Goal: Transaction & Acquisition: Download file/media

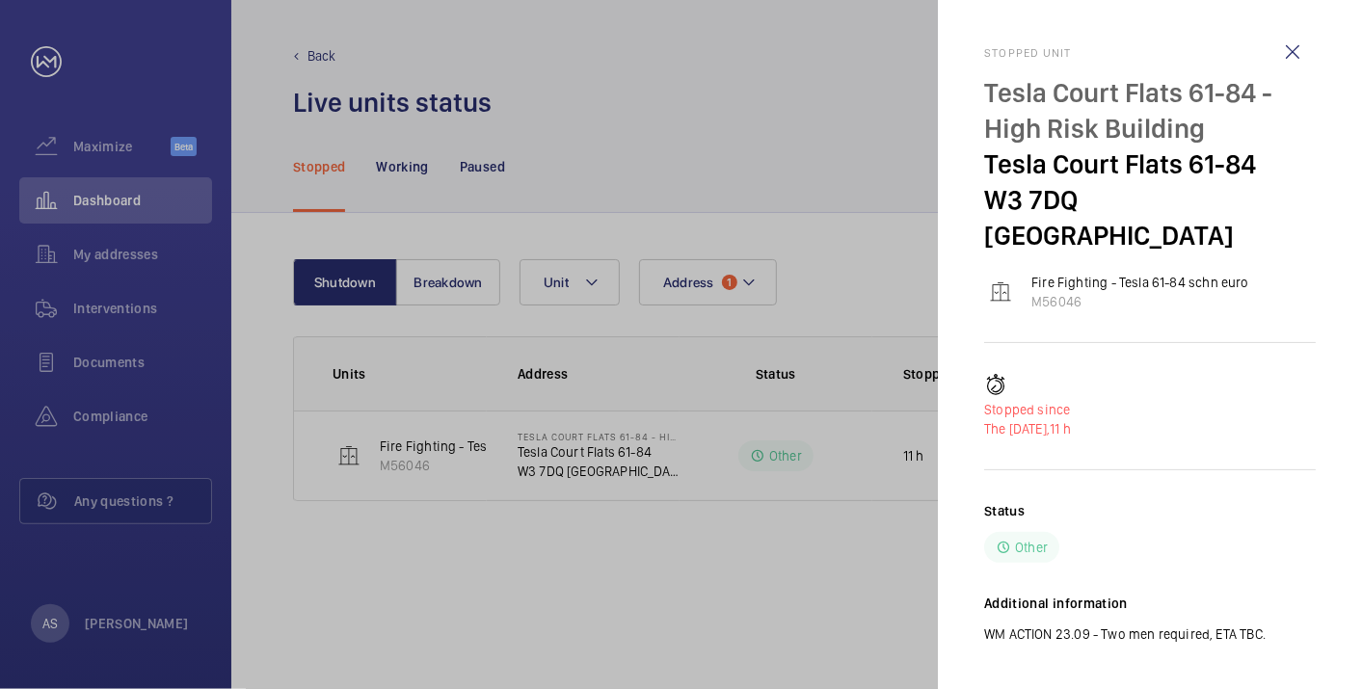
click at [1124, 501] on div "Status Other" at bounding box center [1149, 532] width 331 height 62
click at [102, 205] on div at bounding box center [681, 344] width 1362 height 689
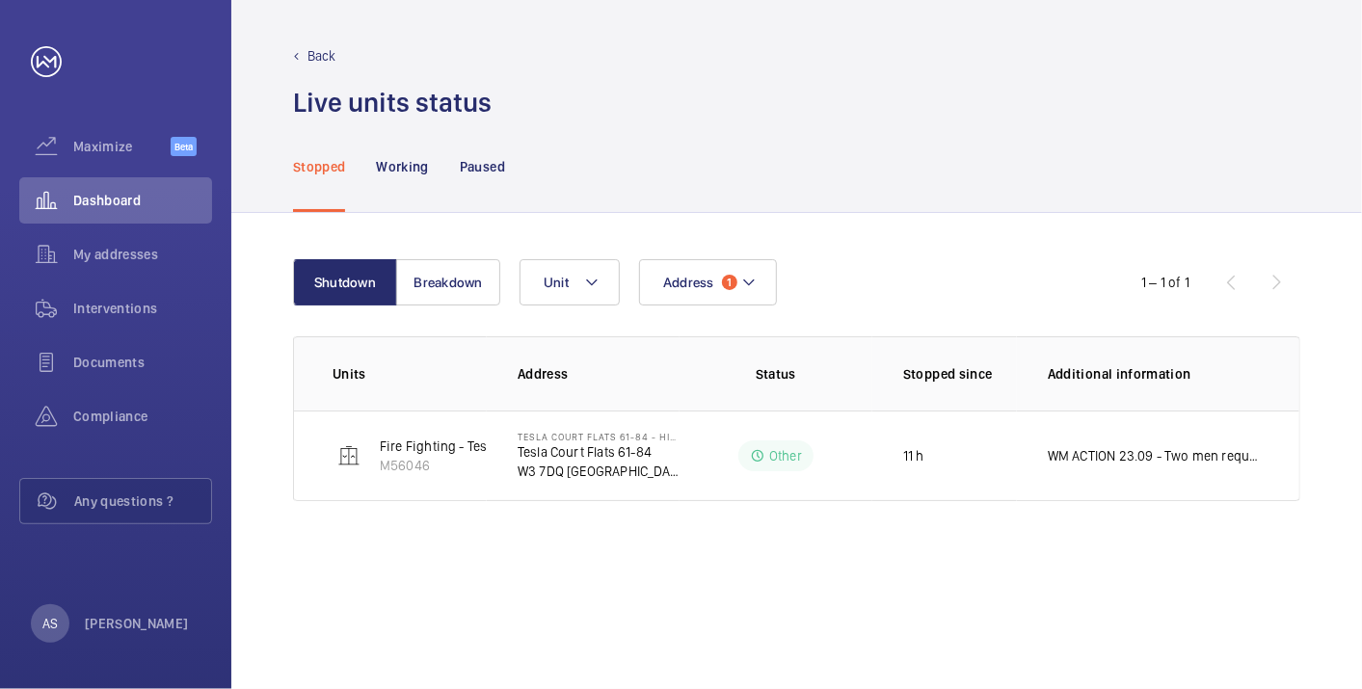
click at [110, 202] on div at bounding box center [681, 344] width 1362 height 689
drag, startPoint x: 132, startPoint y: 200, endPoint x: 160, endPoint y: 197, distance: 28.2
click at [134, 201] on span "Dashboard" at bounding box center [142, 200] width 139 height 19
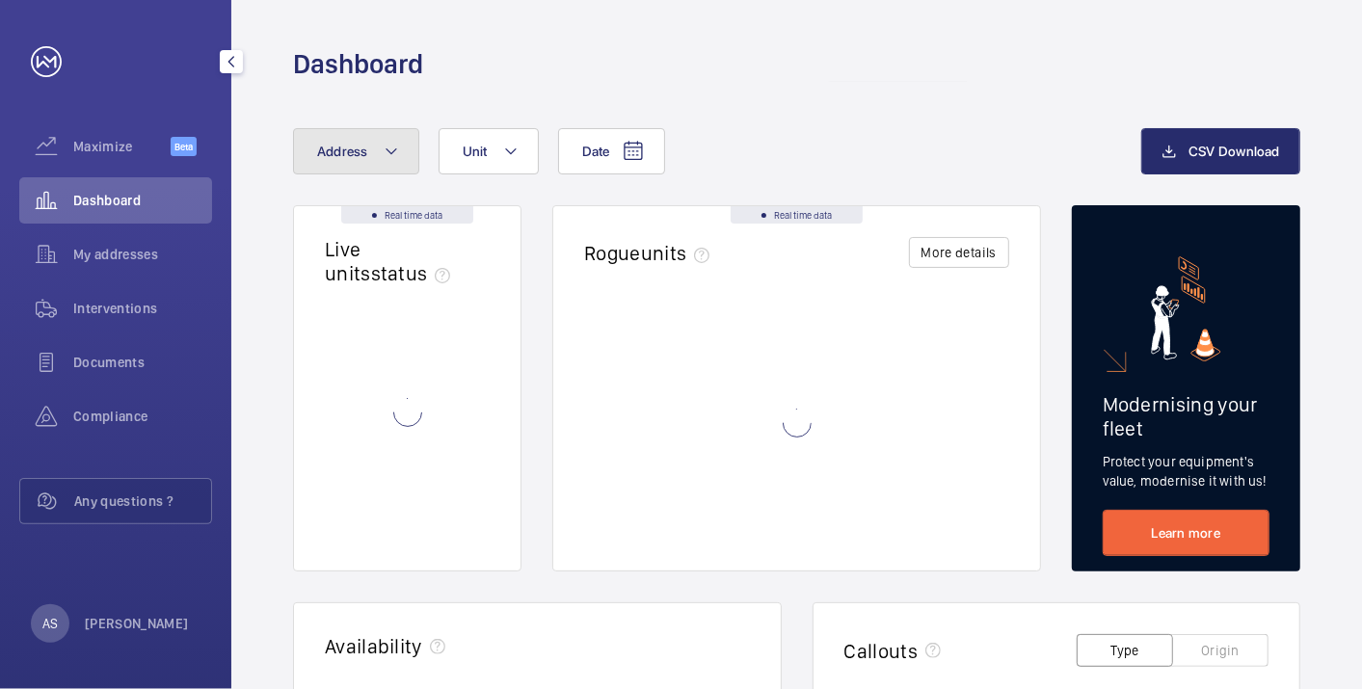
click at [316, 138] on button "Address" at bounding box center [356, 151] width 126 height 46
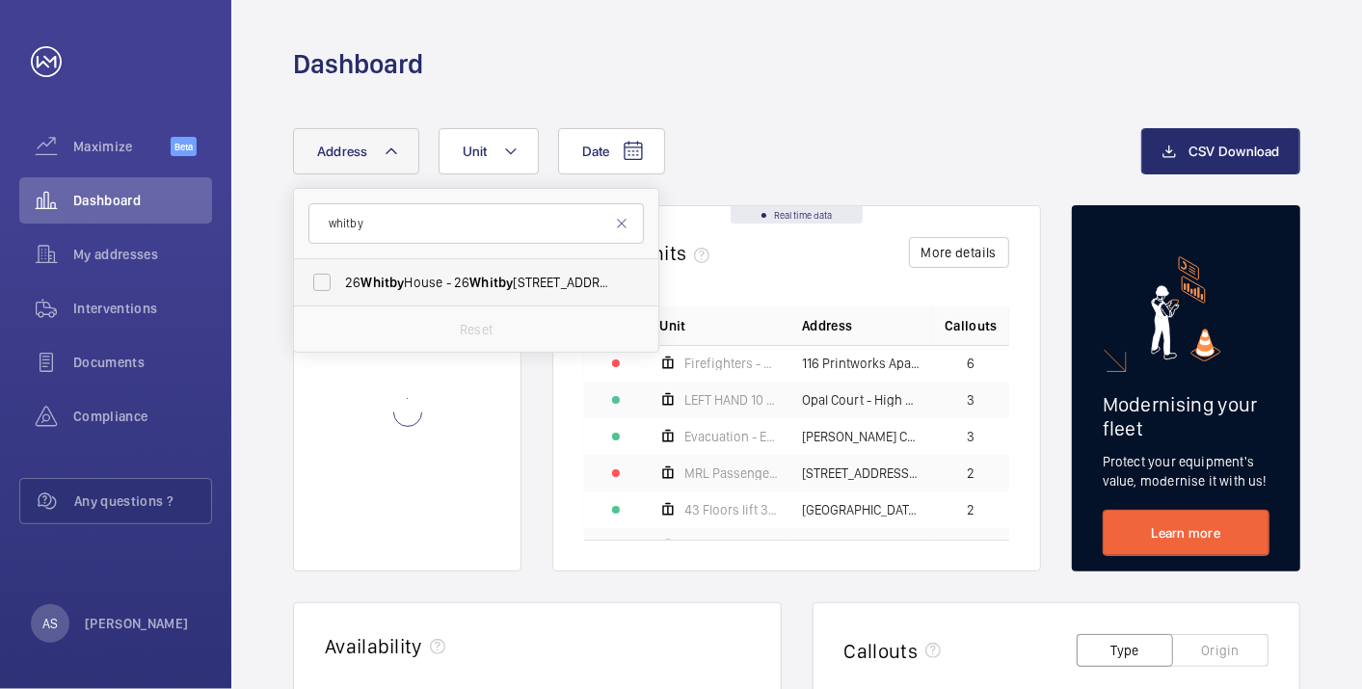
type input "whitby"
click at [383, 261] on label "[STREET_ADDRESS]" at bounding box center [461, 282] width 335 height 46
click at [341, 263] on input "[STREET_ADDRESS]" at bounding box center [322, 282] width 39 height 39
checkbox input "true"
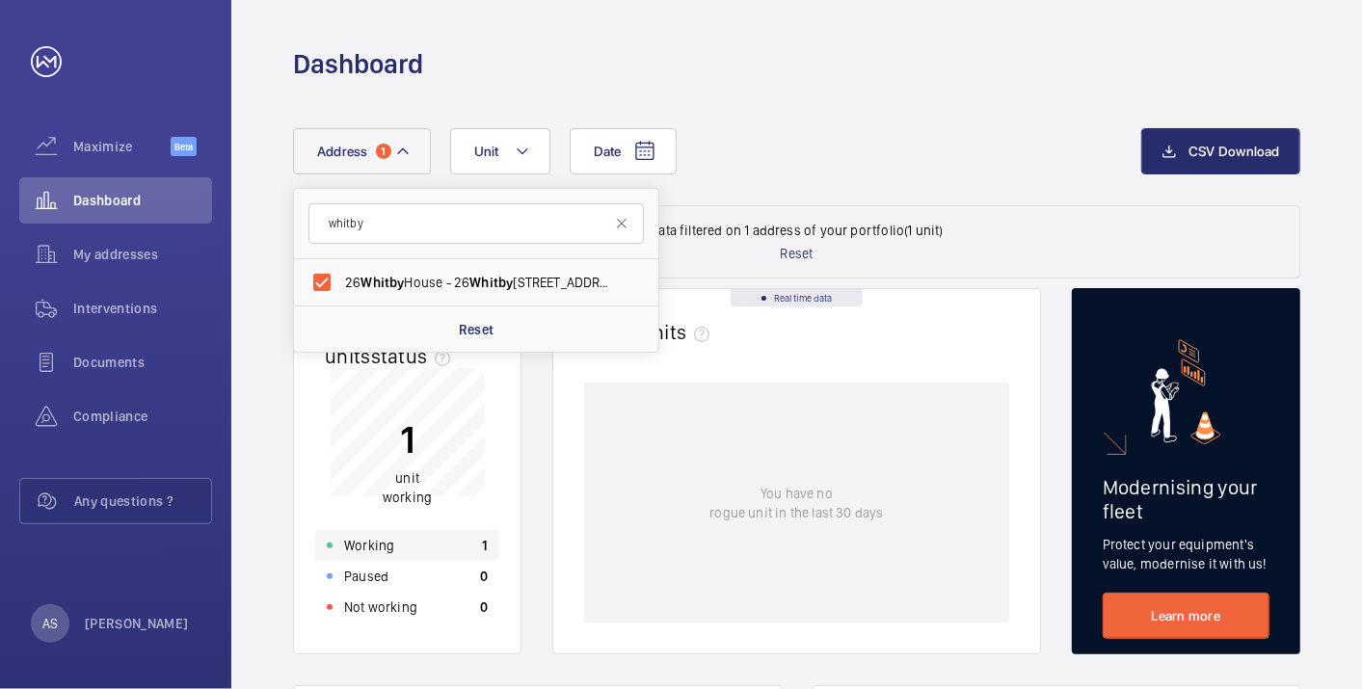
click at [445, 547] on div "Working 1" at bounding box center [407, 545] width 184 height 31
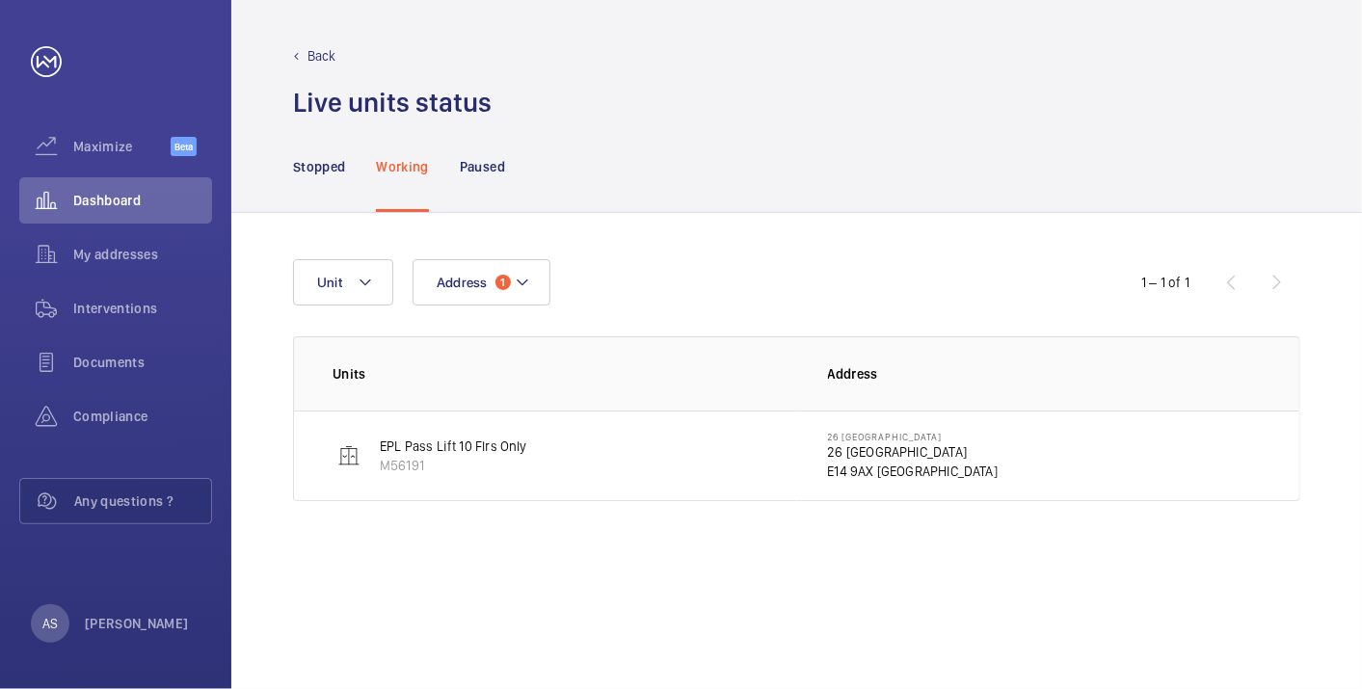
click at [885, 446] on p "26 [GEOGRAPHIC_DATA]" at bounding box center [913, 451] width 171 height 19
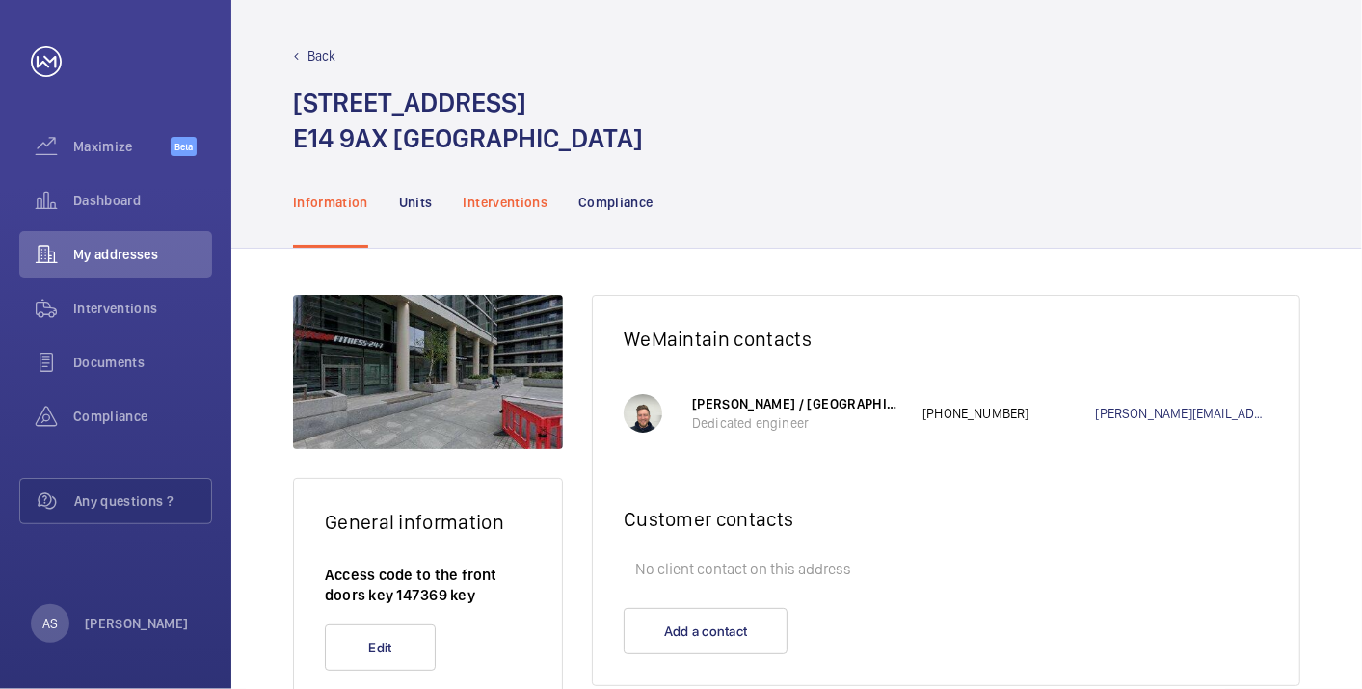
click at [486, 201] on p "Interventions" at bounding box center [505, 202] width 85 height 19
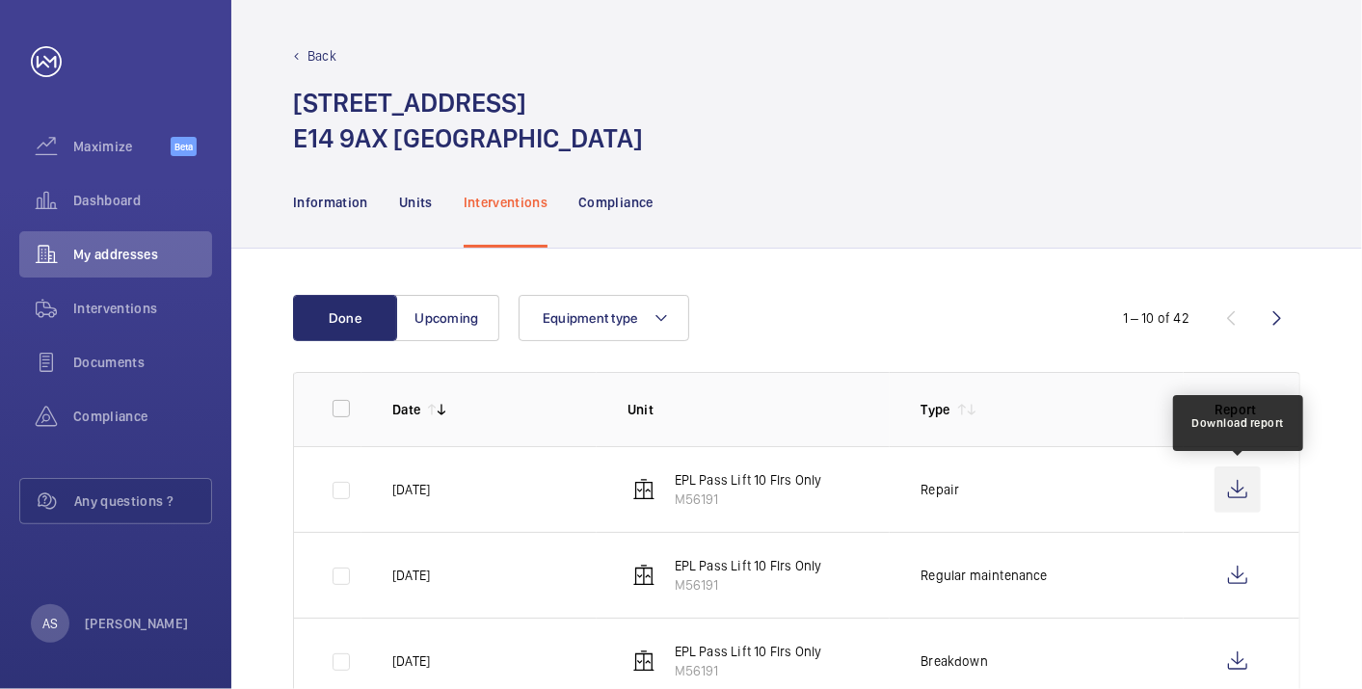
click at [1245, 482] on wm-front-icon-button at bounding box center [1237, 489] width 46 height 46
